Goal: Task Accomplishment & Management: Manage account settings

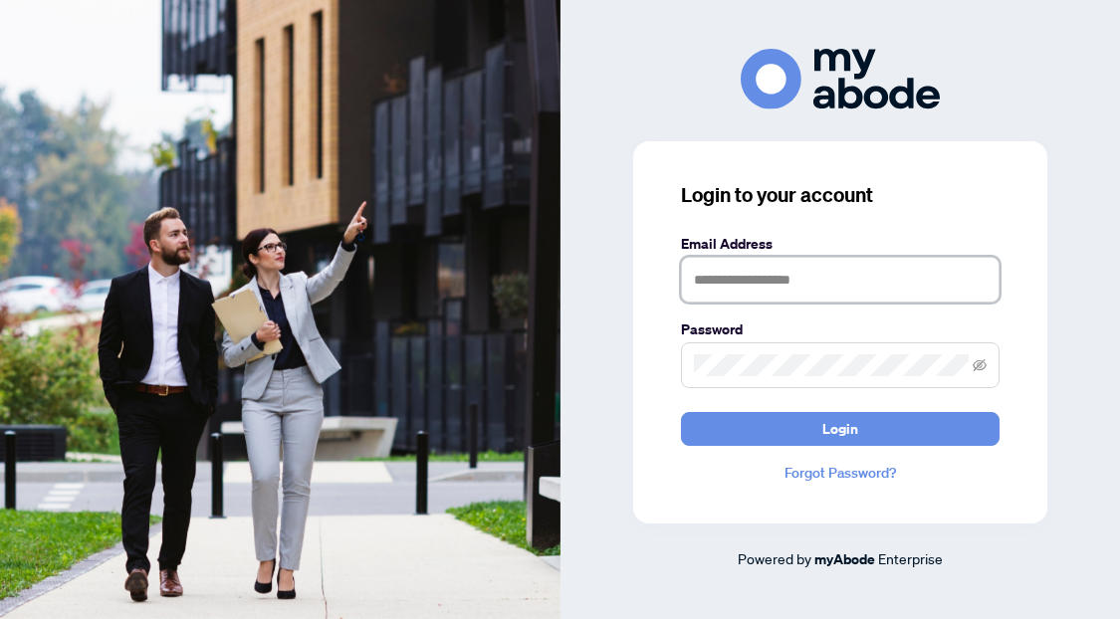
type input "**********"
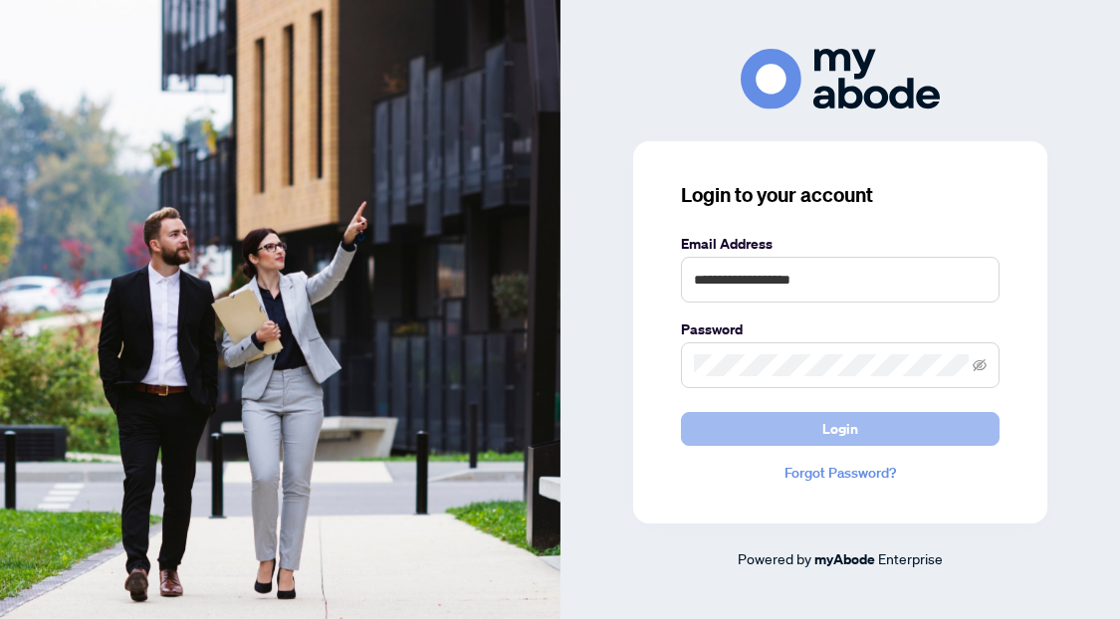
click at [846, 429] on span "Login" at bounding box center [840, 429] width 36 height 32
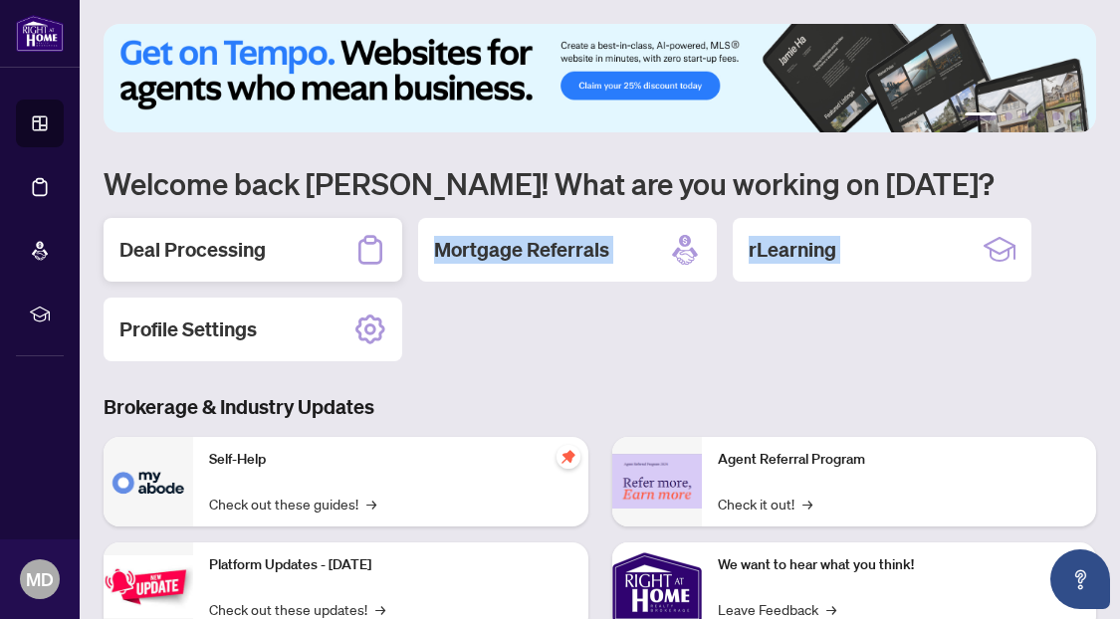
drag, startPoint x: 199, startPoint y: 294, endPoint x: 199, endPoint y: 281, distance: 12.9
click at [199, 288] on div "Deal Processing Mortgage Referrals rLearning Profile Settings" at bounding box center [600, 289] width 992 height 143
click at [199, 278] on div "Deal Processing" at bounding box center [253, 250] width 299 height 64
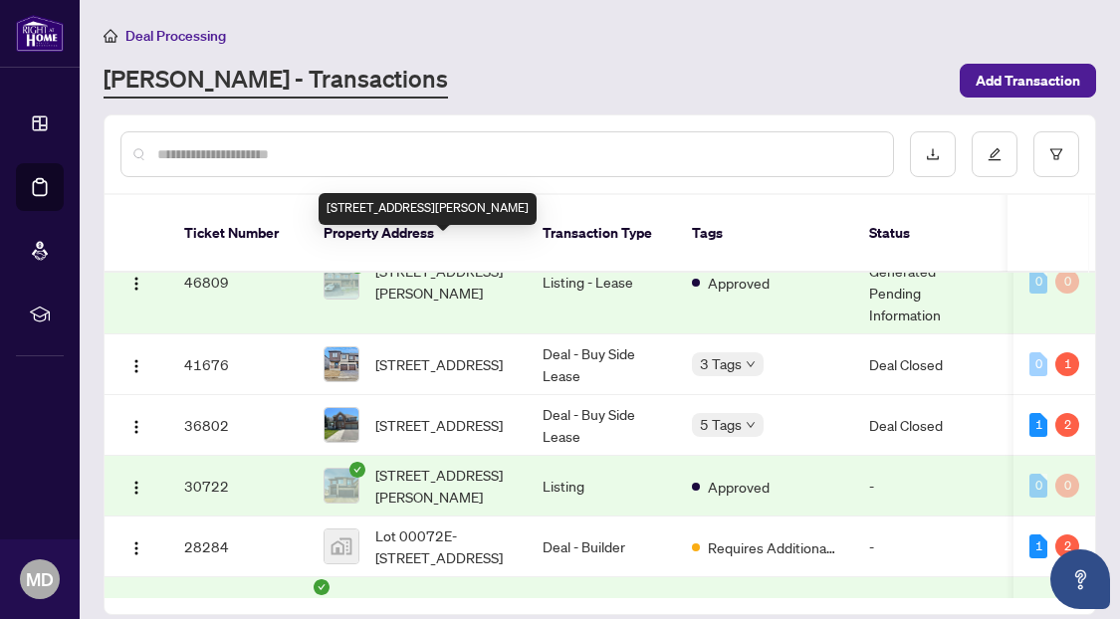
scroll to position [376, 0]
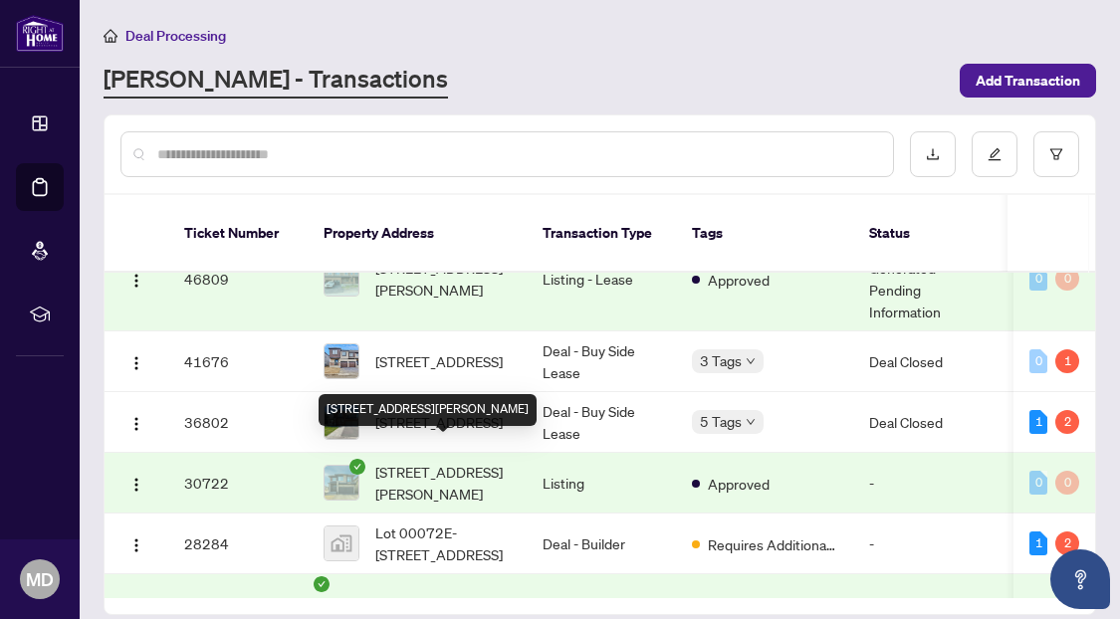
click at [449, 468] on span "[STREET_ADDRESS][PERSON_NAME]" at bounding box center [442, 483] width 135 height 44
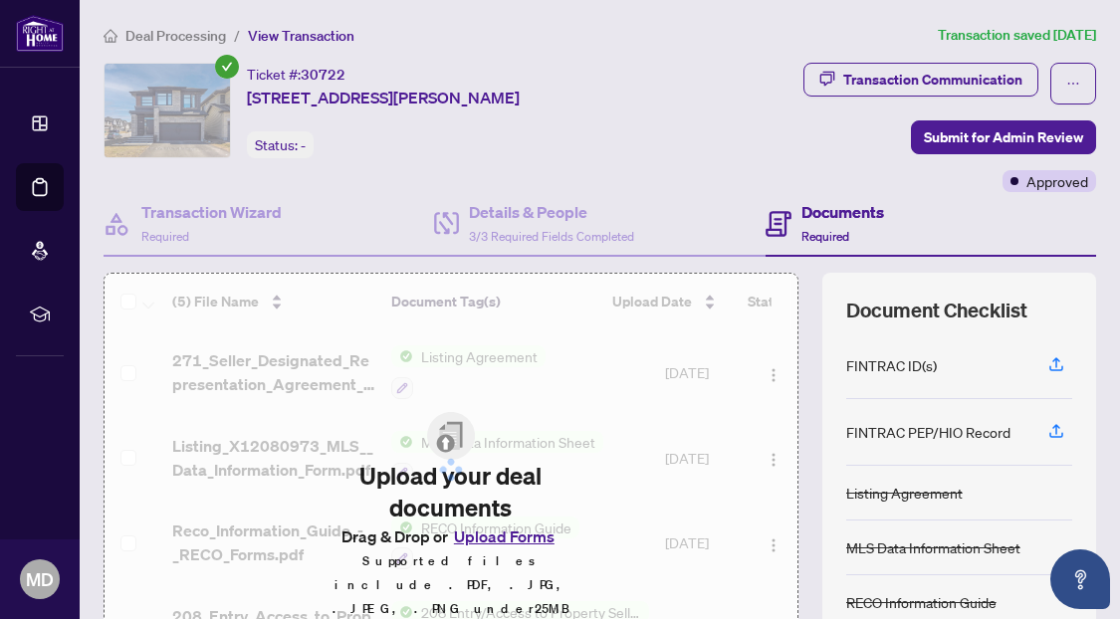
click at [790, 217] on icon at bounding box center [778, 224] width 26 height 26
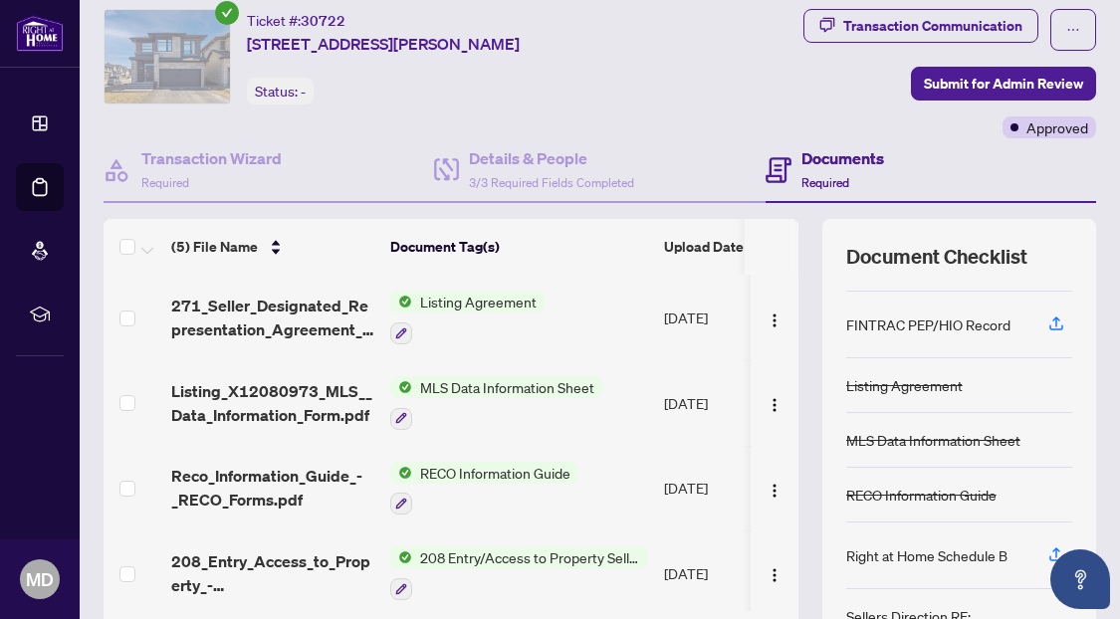
scroll to position [35, 0]
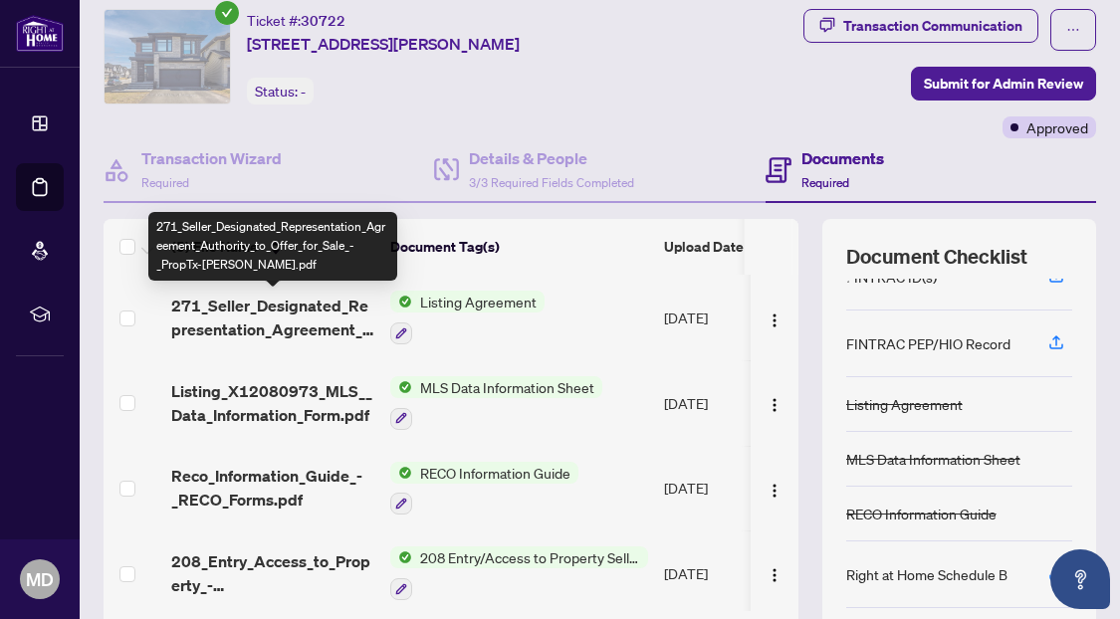
click at [292, 324] on span "271_Seller_Designated_Representation_Agreement_Authority_to_Offer_for_Sale_-_Pr…" at bounding box center [272, 318] width 203 height 48
